Goal: Task Accomplishment & Management: Complete application form

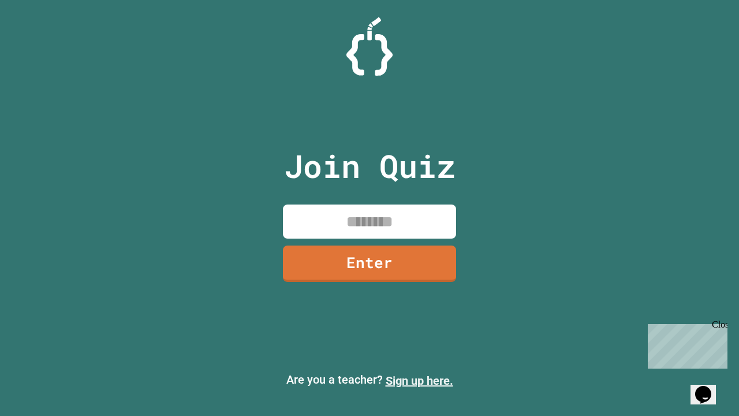
click at [419, 381] on link "Sign up here." at bounding box center [420, 381] width 68 height 14
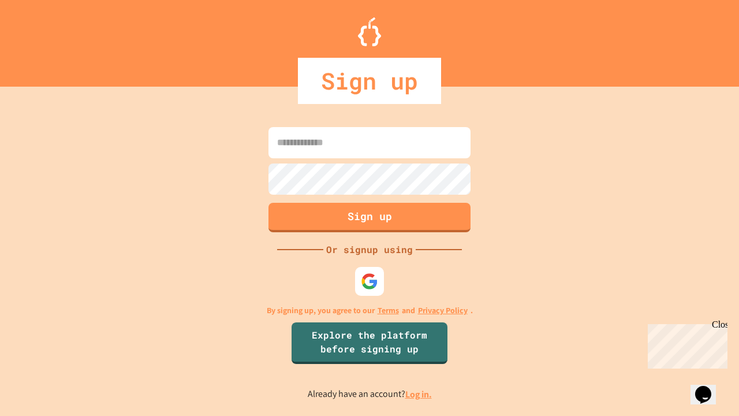
click at [419, 394] on link "Log in." at bounding box center [419, 394] width 27 height 12
